Goal: Information Seeking & Learning: Learn about a topic

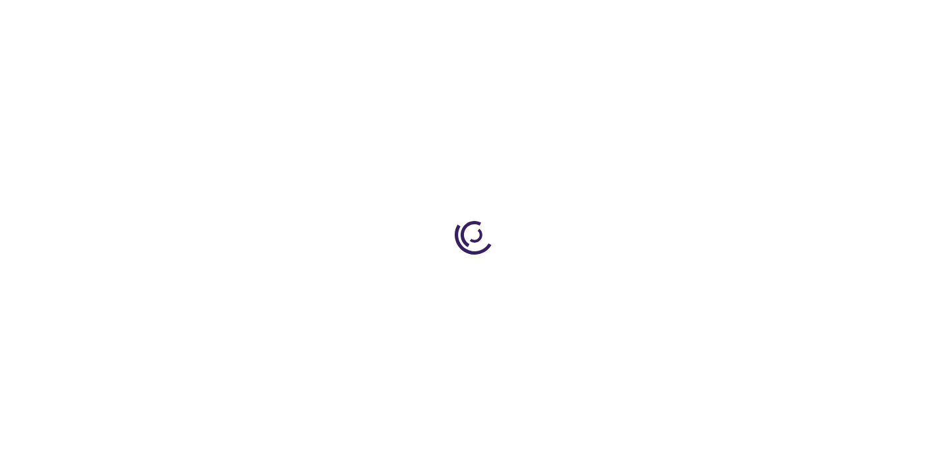
type input "0"
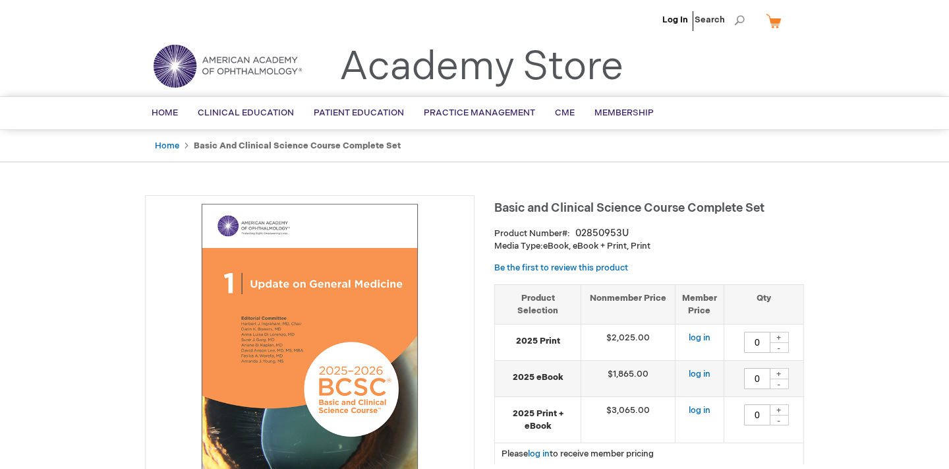
scroll to position [7, 0]
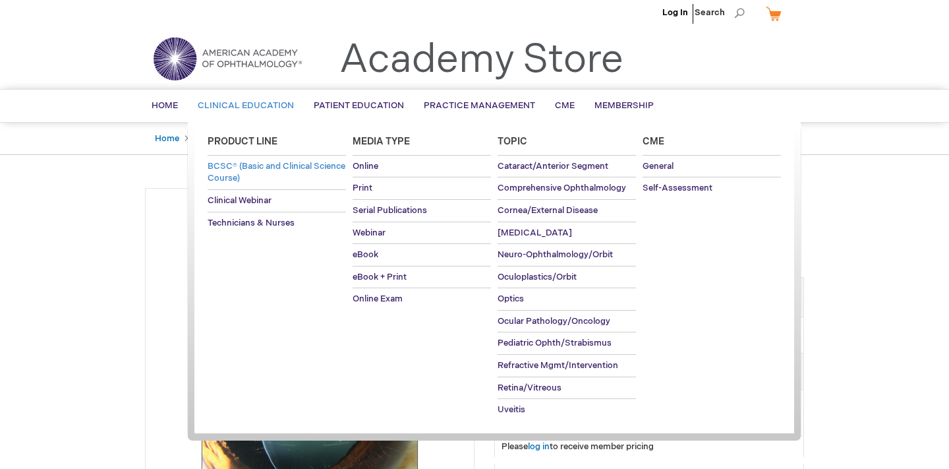
click at [242, 168] on span "BCSC® (Basic and Clinical Science Course)" at bounding box center [277, 172] width 138 height 23
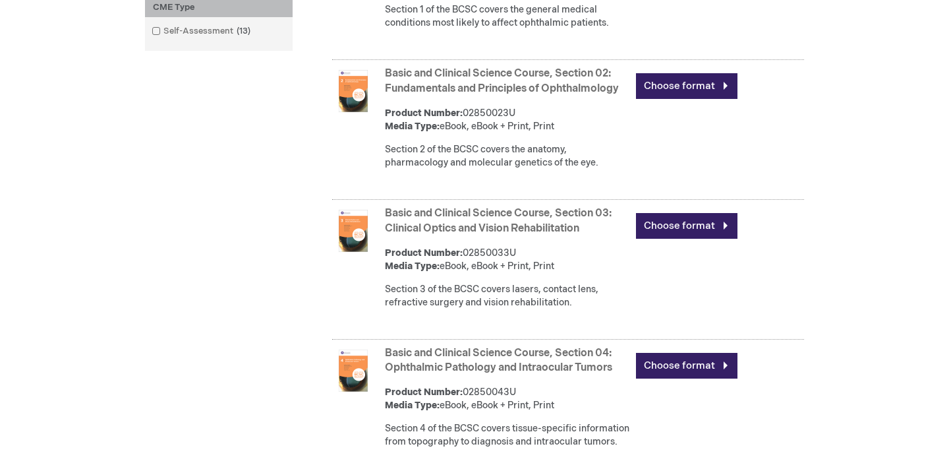
scroll to position [642, 0]
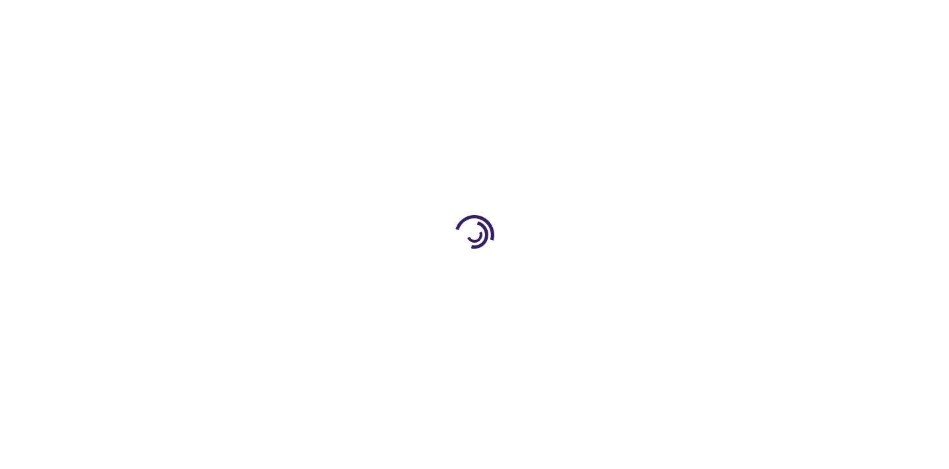
type input "0"
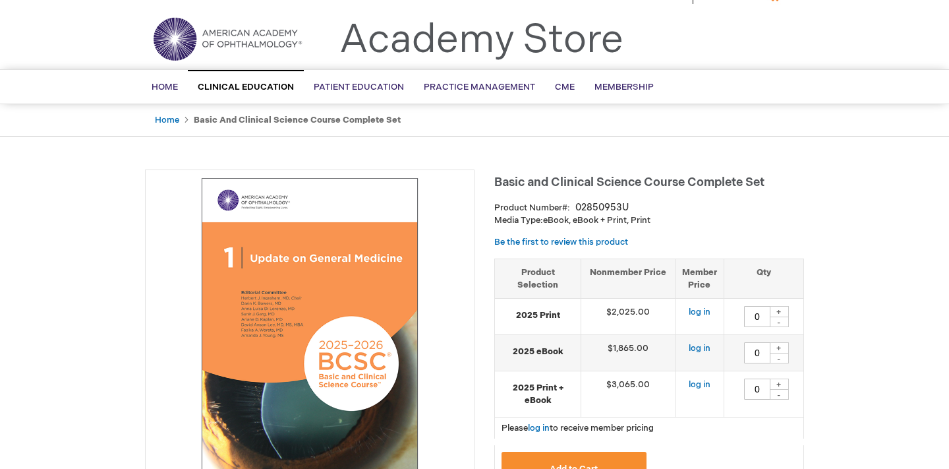
scroll to position [28, 0]
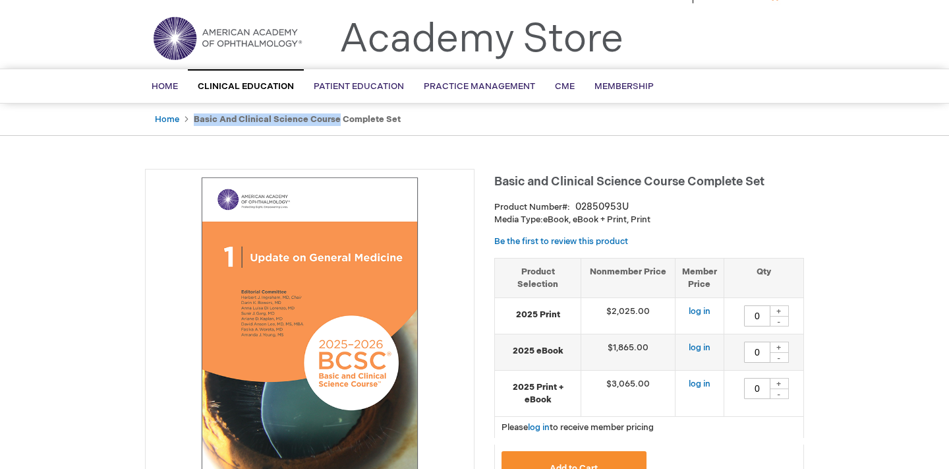
drag, startPoint x: 192, startPoint y: 119, endPoint x: 336, endPoint y: 117, distance: 143.7
click at [336, 117] on strong "Basic and Clinical Science Course Complete Set" at bounding box center [297, 119] width 207 height 11
copy strong "Basic and Clinical Science Course"
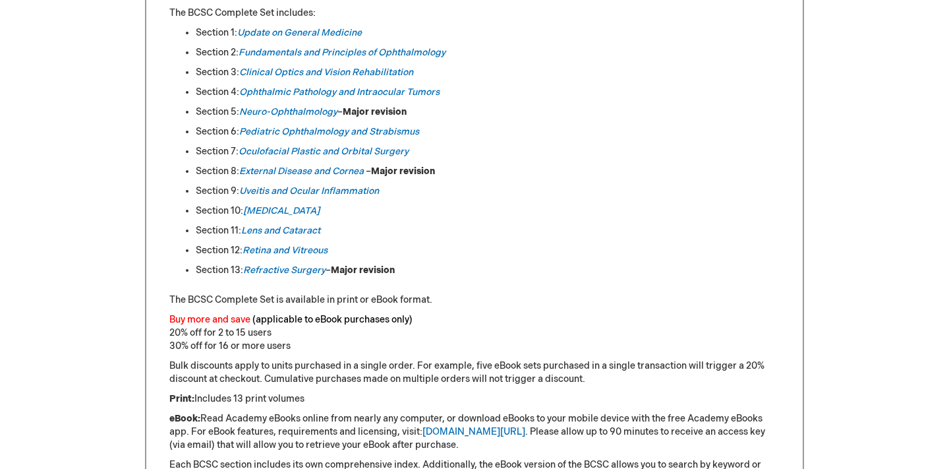
scroll to position [688, 0]
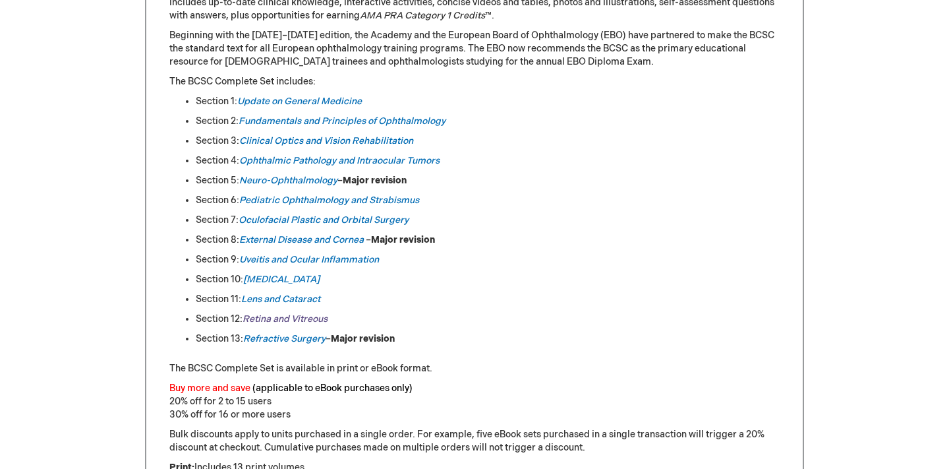
click at [276, 324] on link "Retina and Vitreous" at bounding box center [284, 318] width 85 height 11
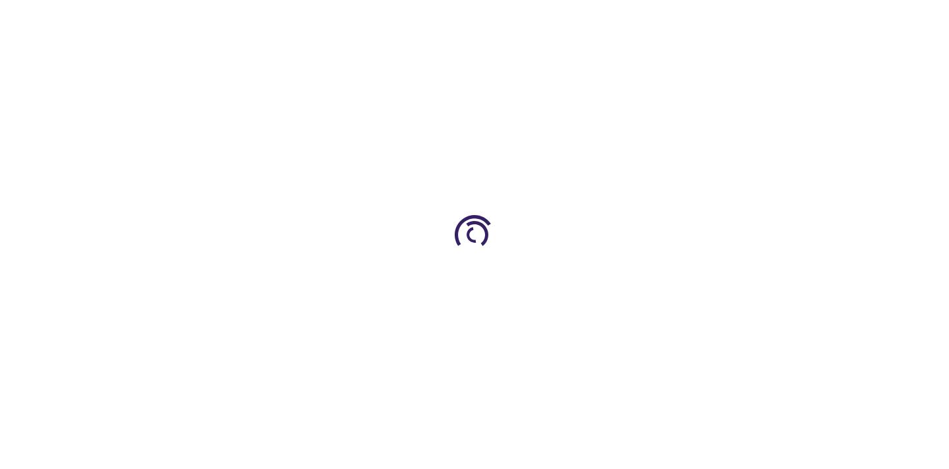
type input "0"
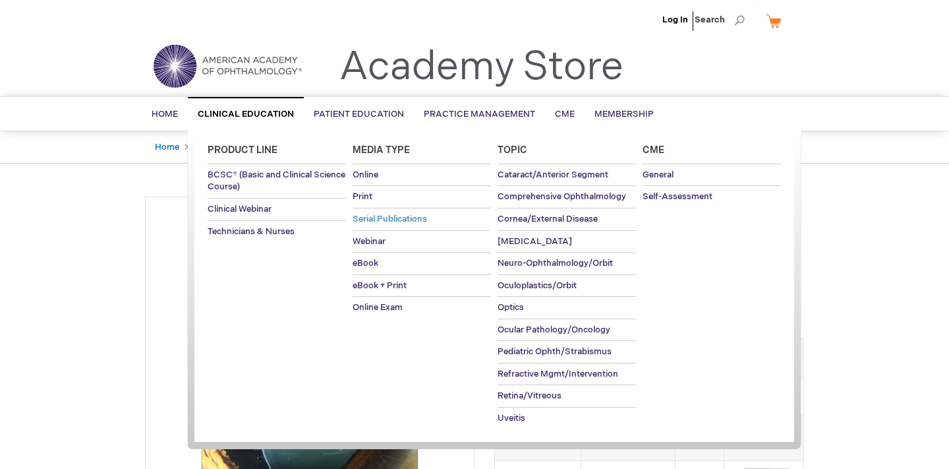
click at [380, 224] on link "Serial Publications" at bounding box center [422, 219] width 138 height 22
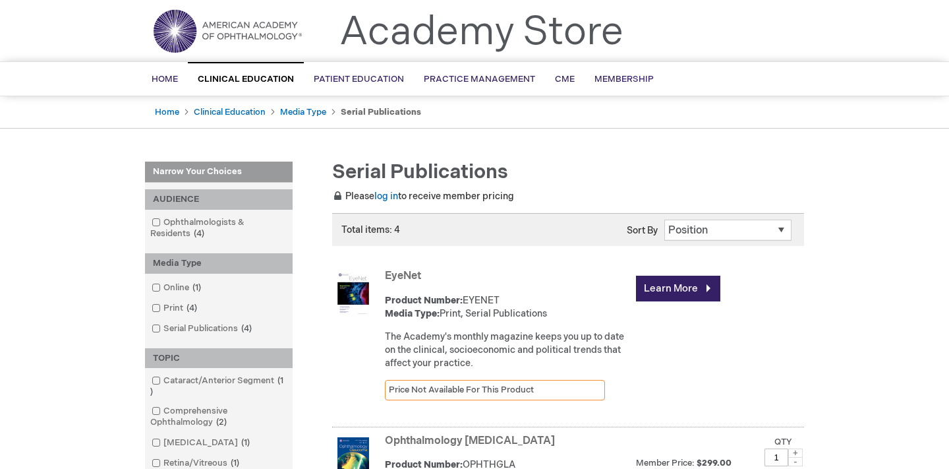
scroll to position [32, 0]
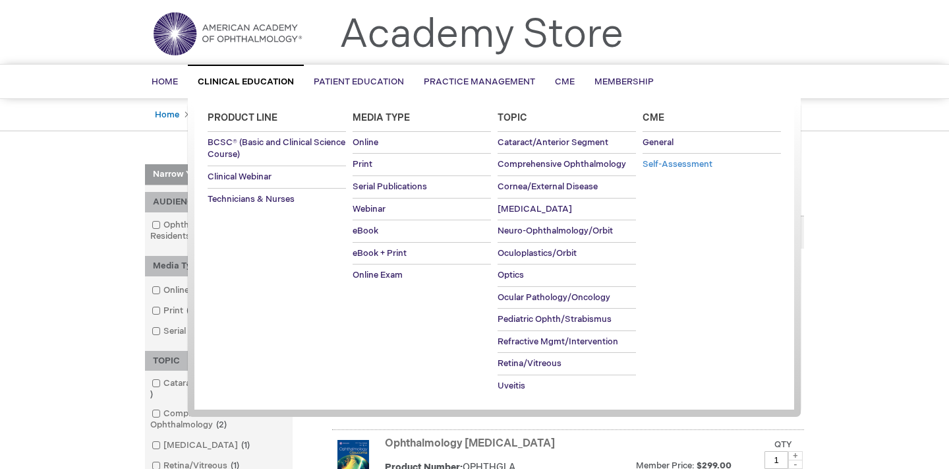
click at [677, 164] on span "Self-Assessment" at bounding box center [677, 164] width 70 height 11
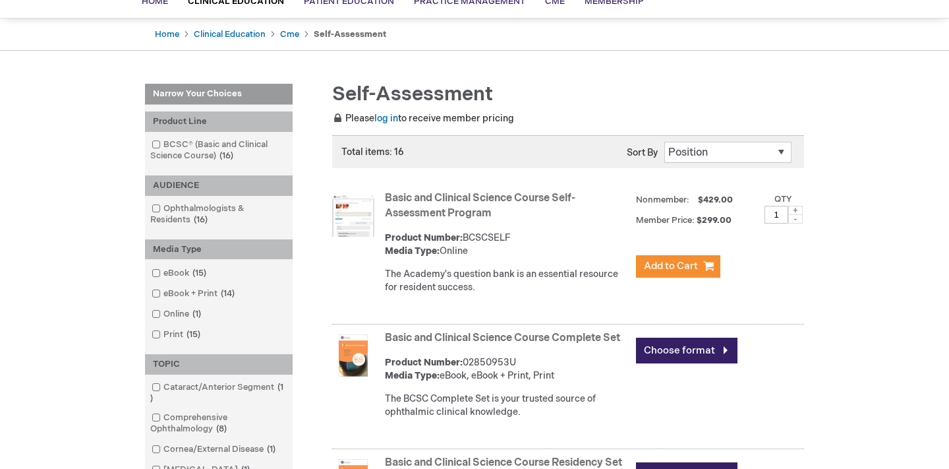
scroll to position [129, 0]
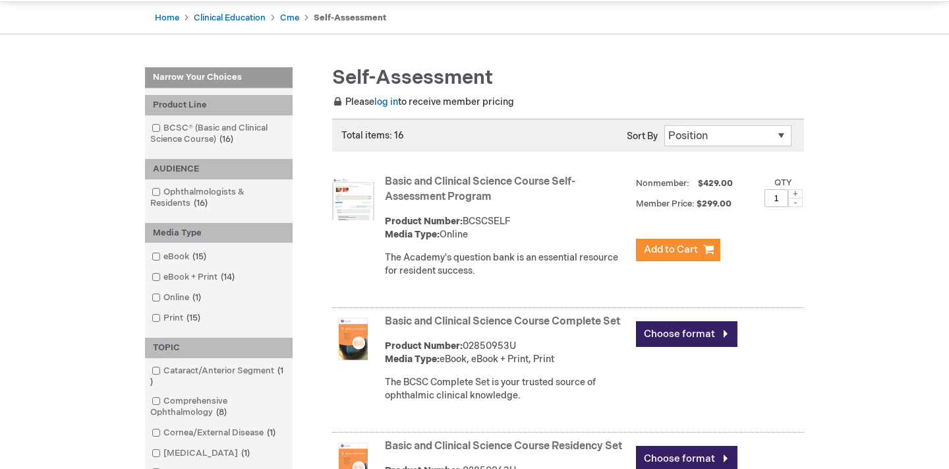
click at [492, 178] on link "Basic and Clinical Science Course Self-Assessment Program" at bounding box center [480, 189] width 190 height 28
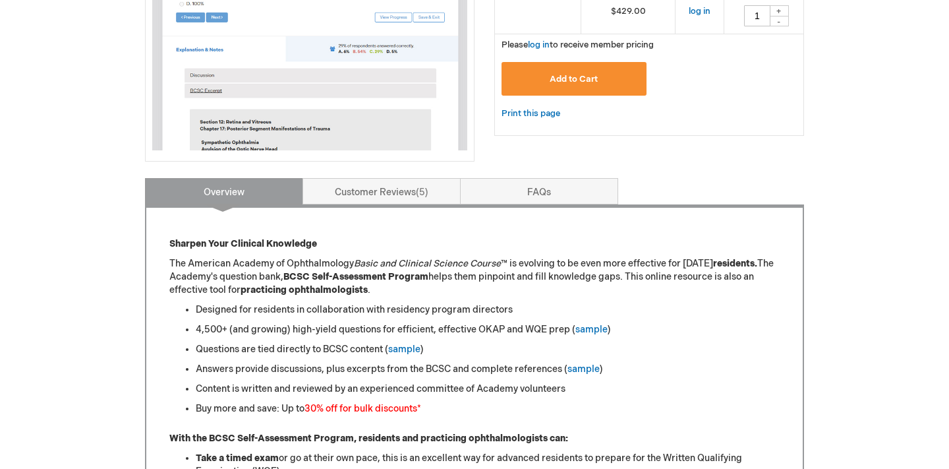
scroll to position [374, 0]
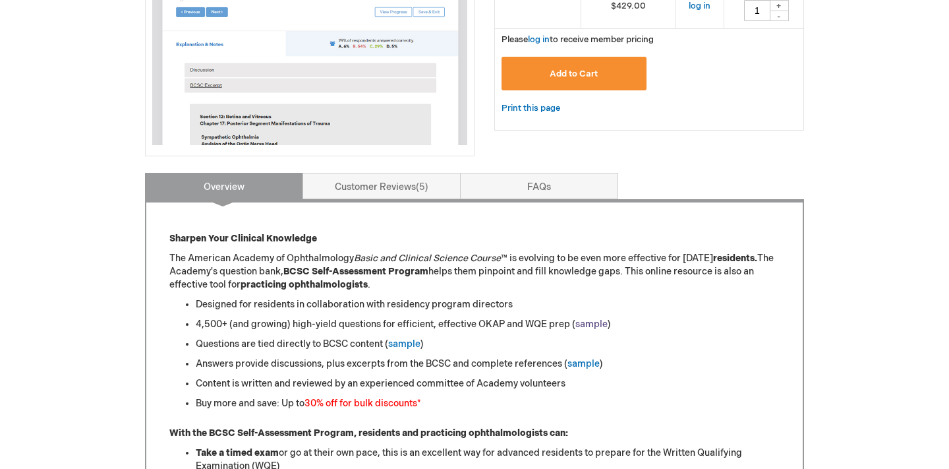
click at [586, 325] on link "sample" at bounding box center [591, 323] width 32 height 11
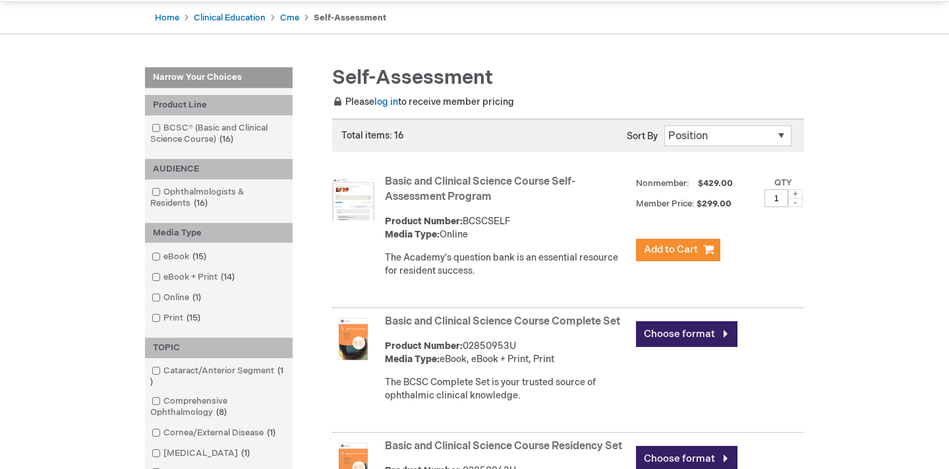
click at [399, 190] on link "Basic and Clinical Science Course Self-Assessment Program" at bounding box center [480, 189] width 190 height 28
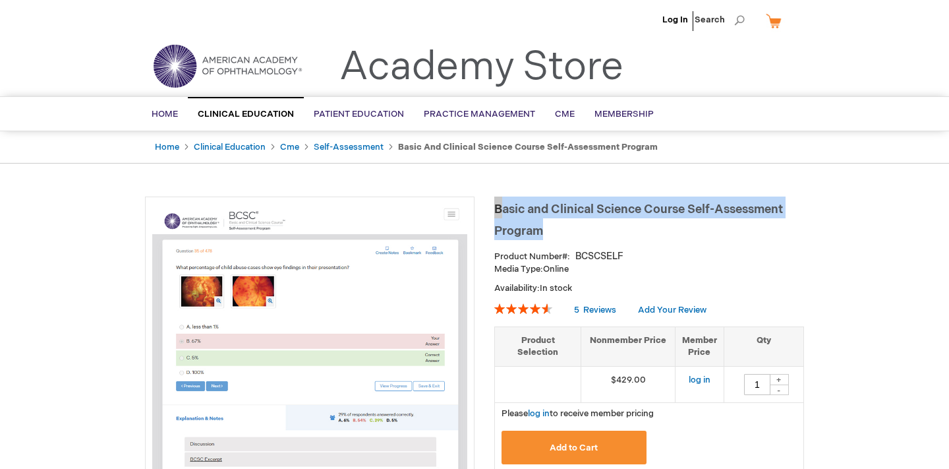
drag, startPoint x: 497, startPoint y: 211, endPoint x: 552, endPoint y: 236, distance: 60.8
click at [552, 236] on h1 "Basic and Clinical Science Course Self-Assessment Program" at bounding box center [649, 217] width 310 height 43
copy span "Basic and Clinical Science Course Self-Assessment Program"
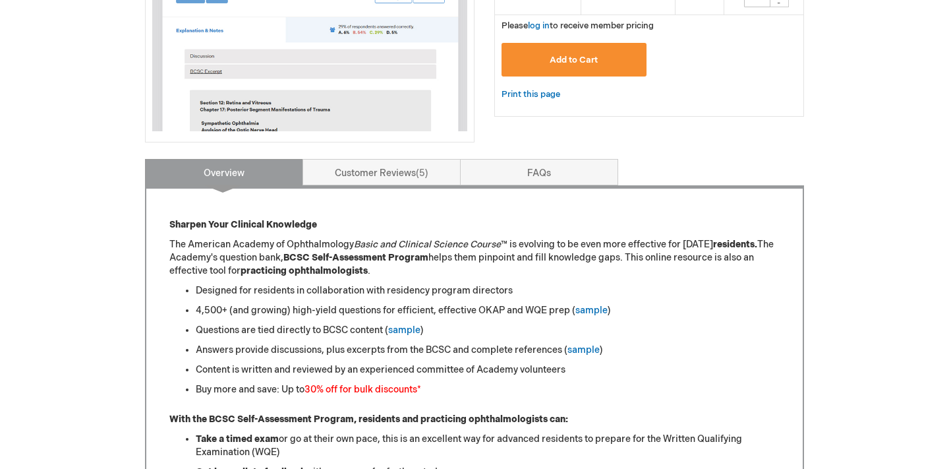
scroll to position [389, 0]
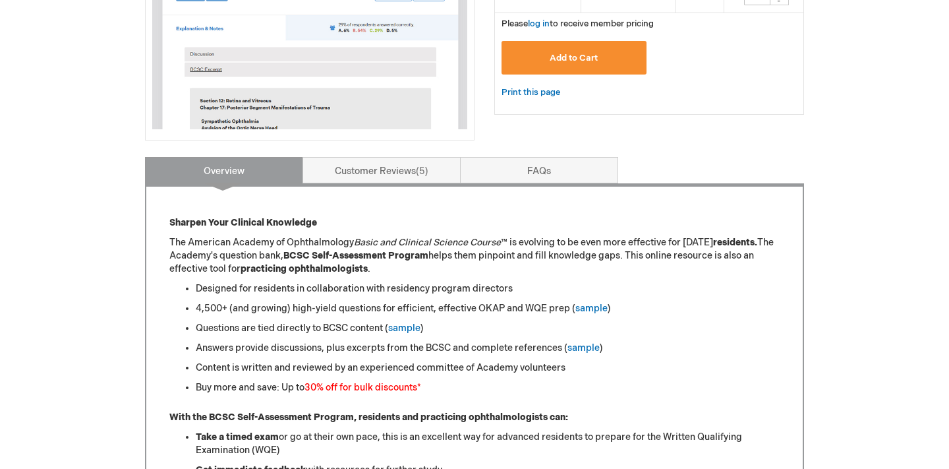
click at [132, 304] on div "Log In Search My Cart CLOSE RECENTLY ADDED ITEM(S) Close There are no items in …" at bounding box center [474, 473] width 949 height 1724
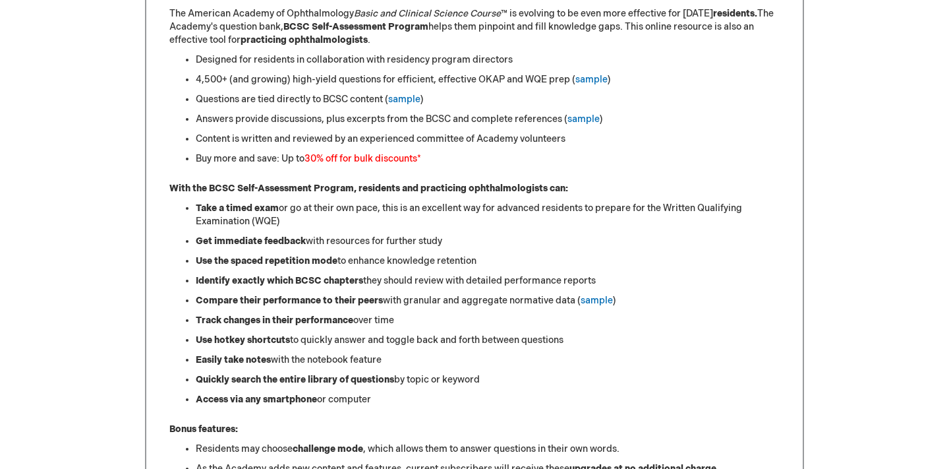
scroll to position [624, 0]
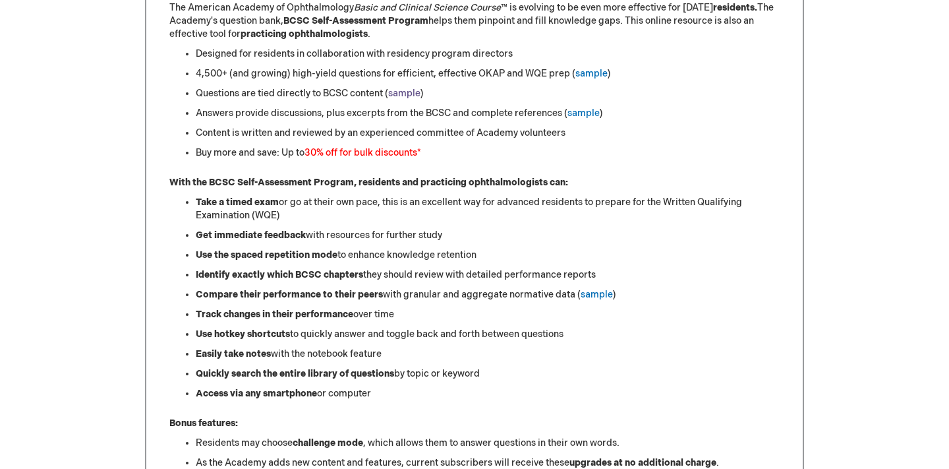
click at [401, 94] on link "sample" at bounding box center [404, 93] width 32 height 11
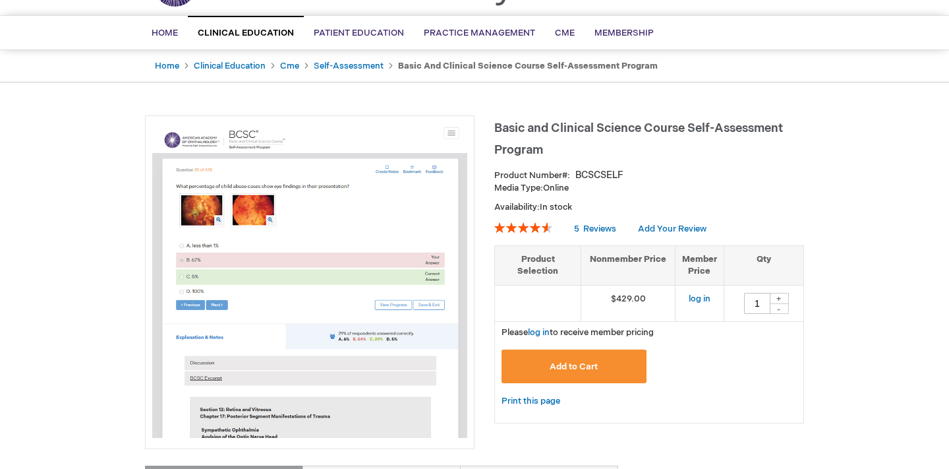
scroll to position [94, 0]
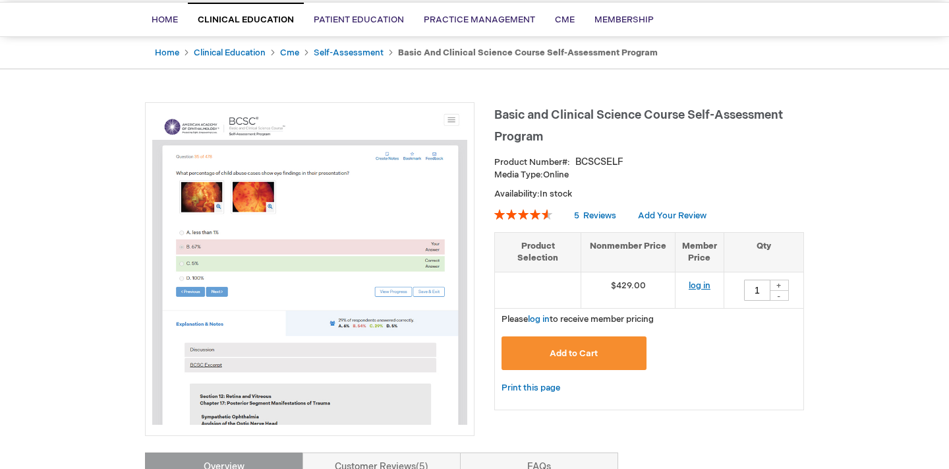
click at [700, 290] on link "log in" at bounding box center [700, 285] width 22 height 11
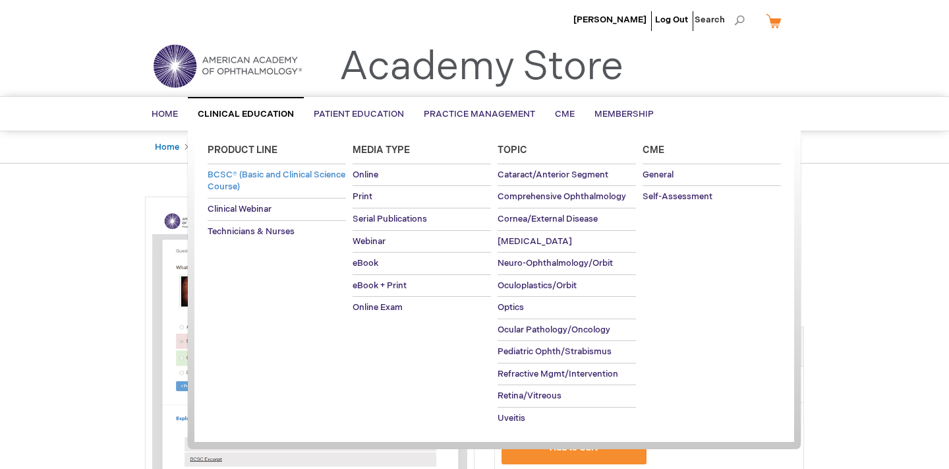
click at [237, 182] on span "BCSC® (Basic and Clinical Science Course)" at bounding box center [277, 180] width 138 height 23
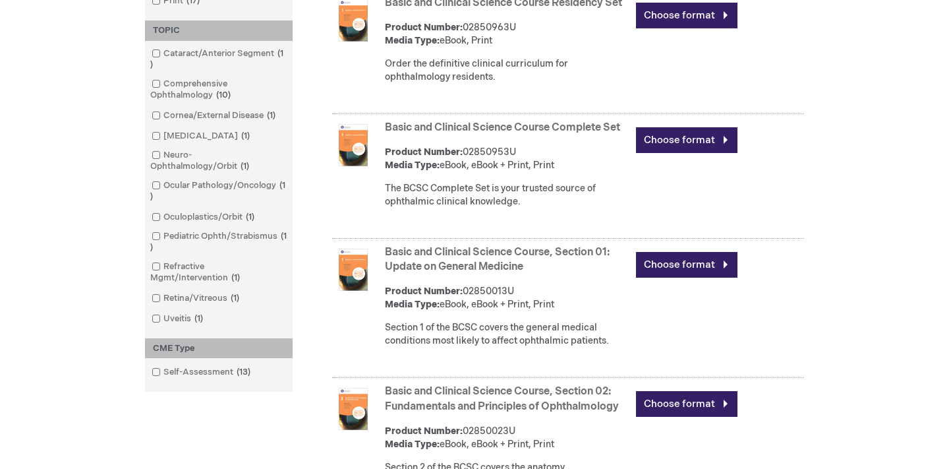
scroll to position [448, 0]
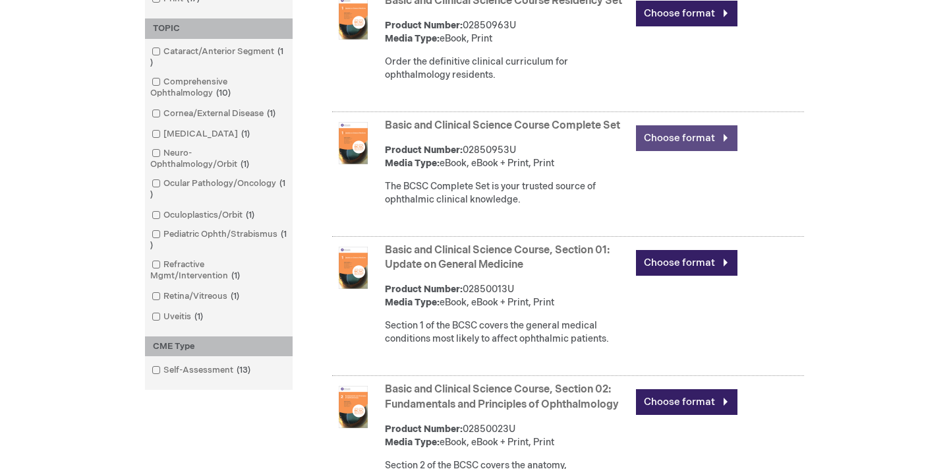
click at [656, 148] on link "Choose format" at bounding box center [686, 138] width 101 height 26
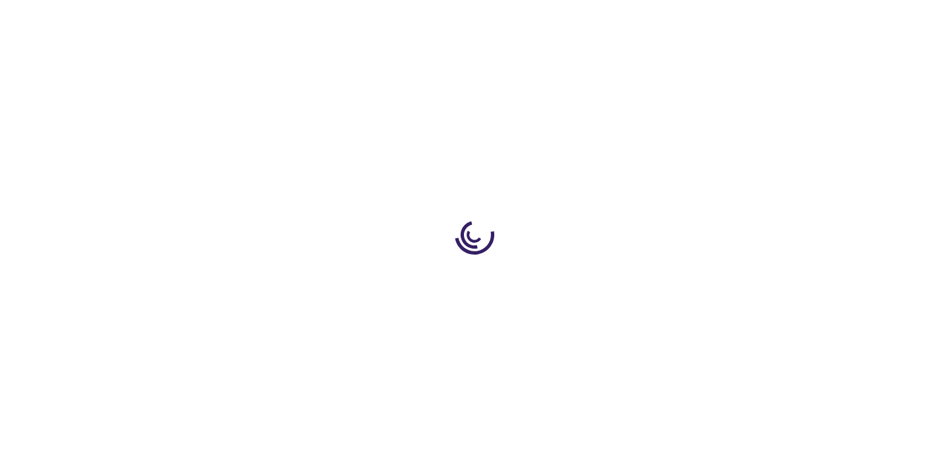
type input "0"
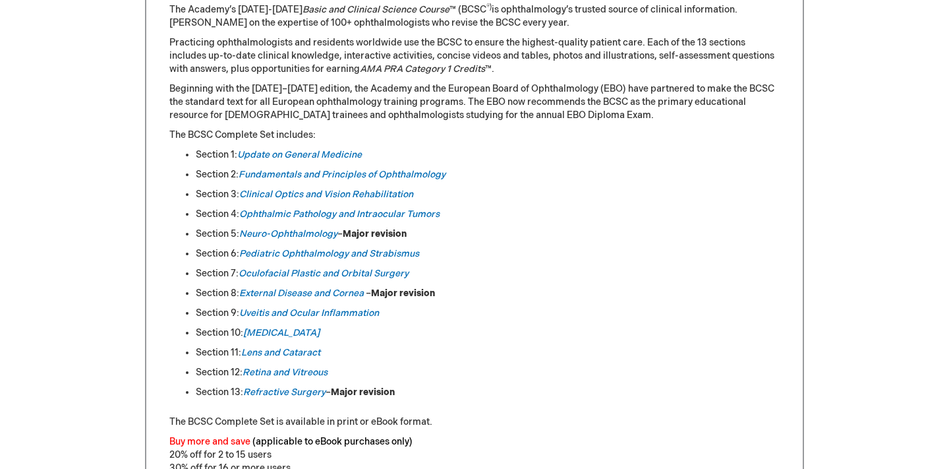
scroll to position [637, 0]
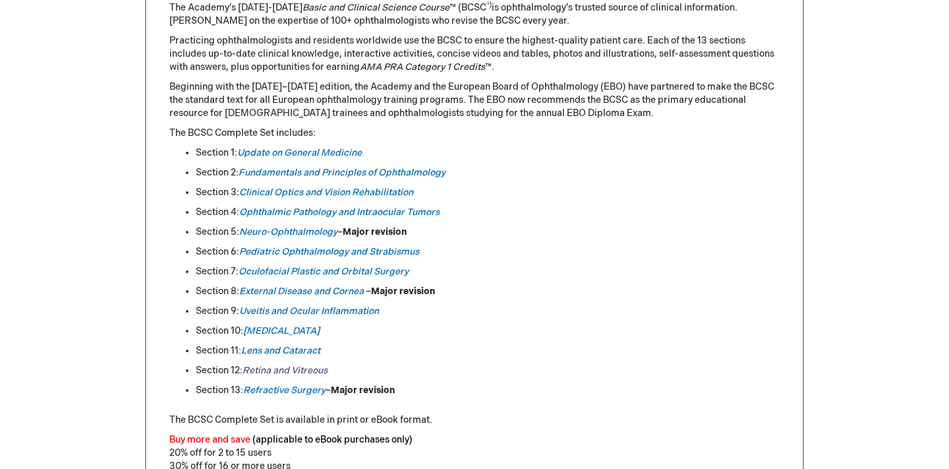
click at [301, 373] on link "Retina and Vitreous" at bounding box center [284, 369] width 85 height 11
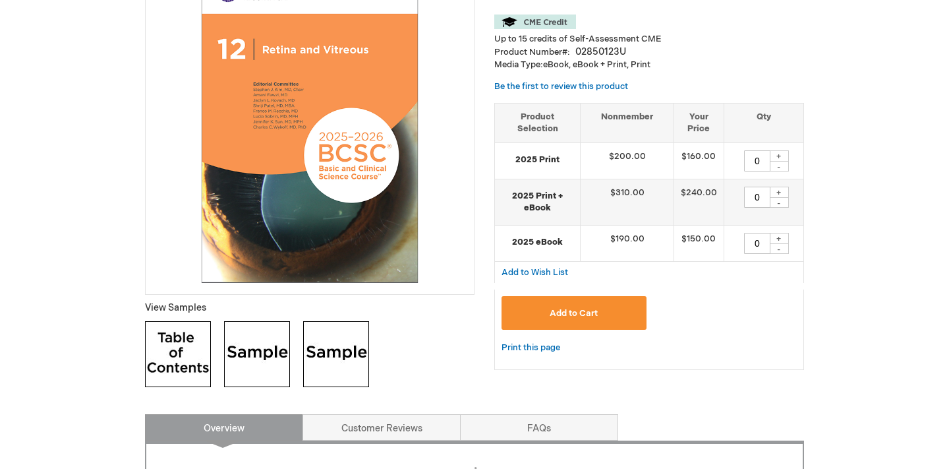
scroll to position [283, 0]
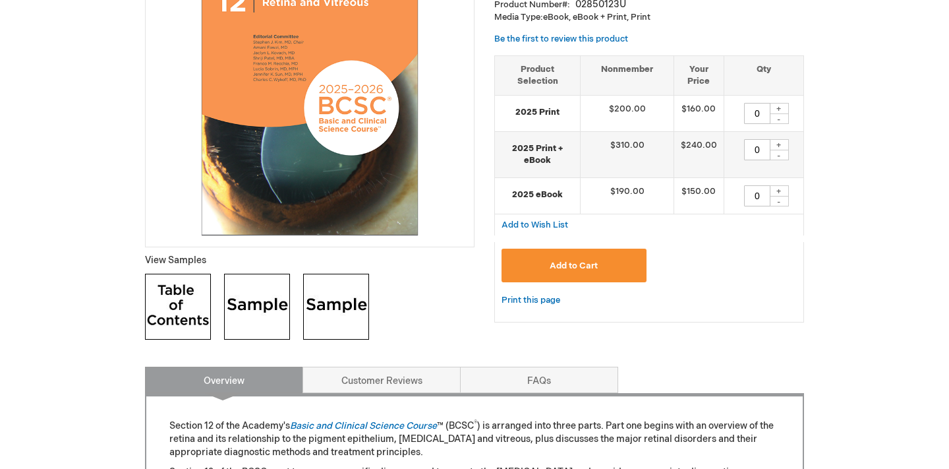
click at [236, 312] on img at bounding box center [257, 306] width 66 height 66
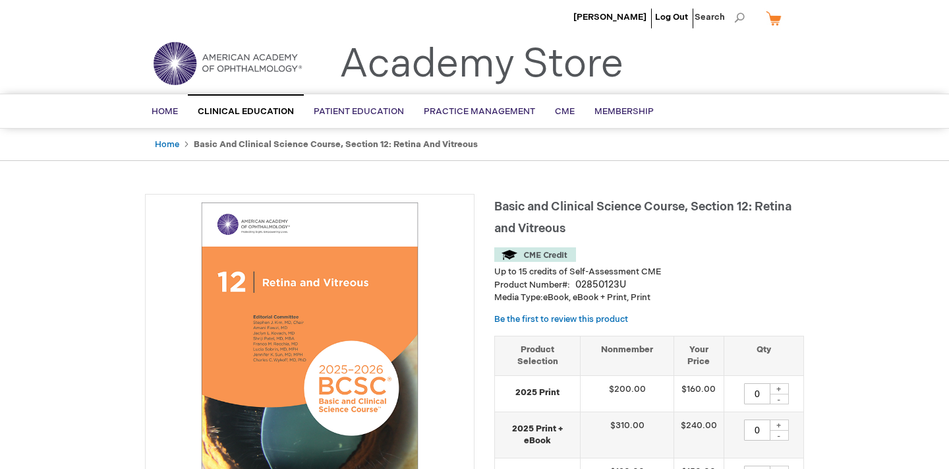
scroll to position [0, 0]
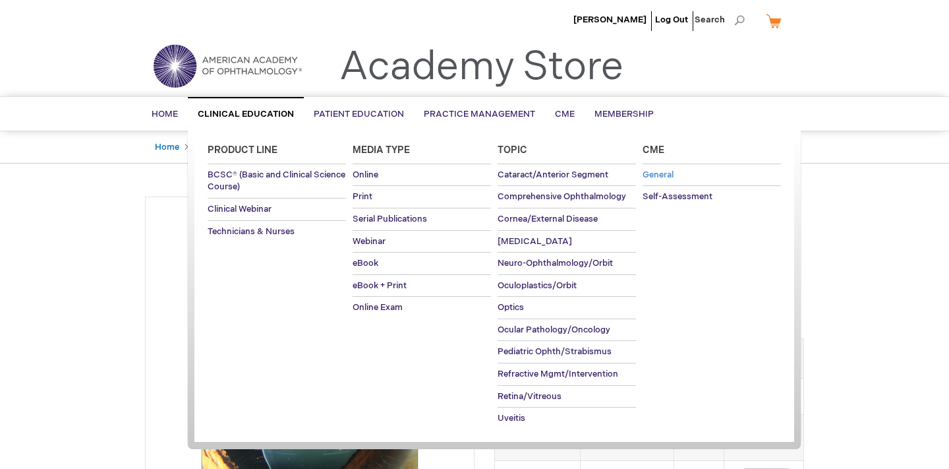
click at [656, 179] on span "General" at bounding box center [657, 174] width 31 height 11
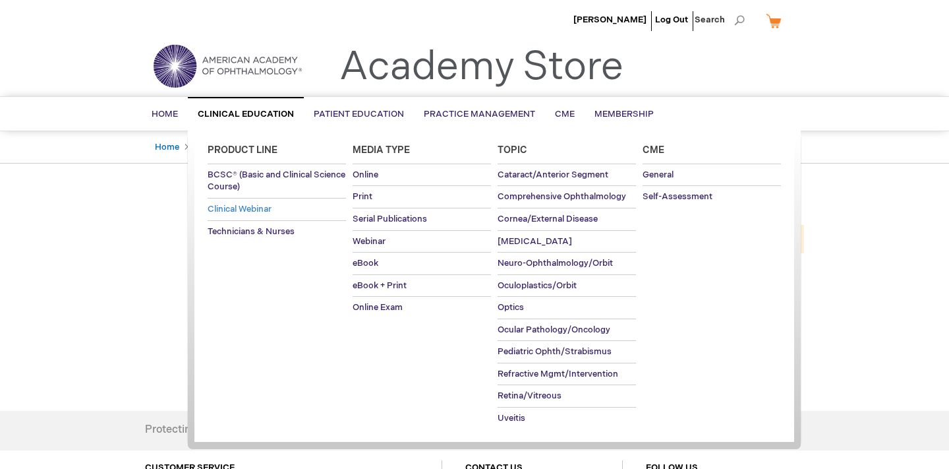
click at [263, 208] on span "Clinical Webinar" at bounding box center [240, 209] width 64 height 11
